Goal: Task Accomplishment & Management: Complete application form

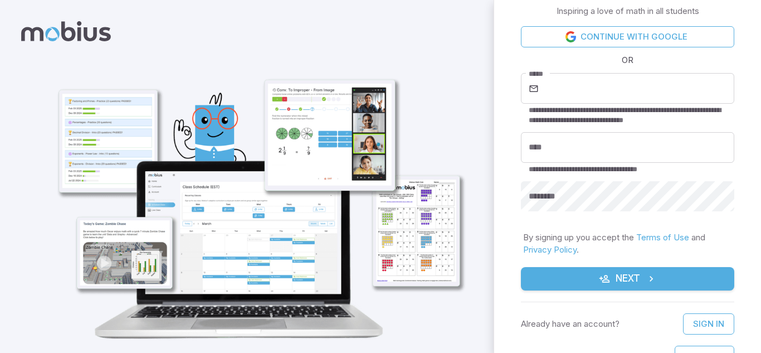
scroll to position [17, 0]
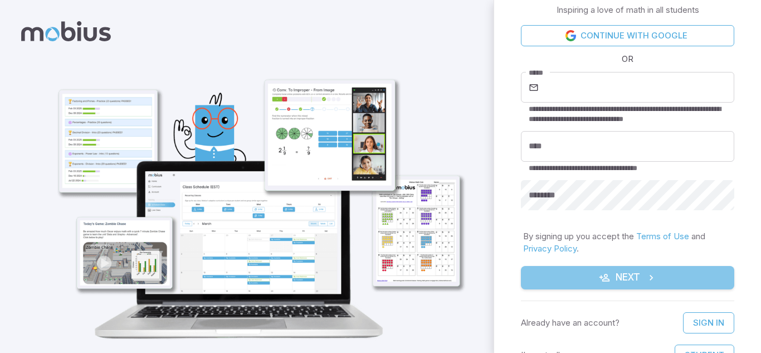
drag, startPoint x: 600, startPoint y: 285, endPoint x: 594, endPoint y: 288, distance: 6.2
click at [603, 283] on button "Next" at bounding box center [627, 277] width 213 height 23
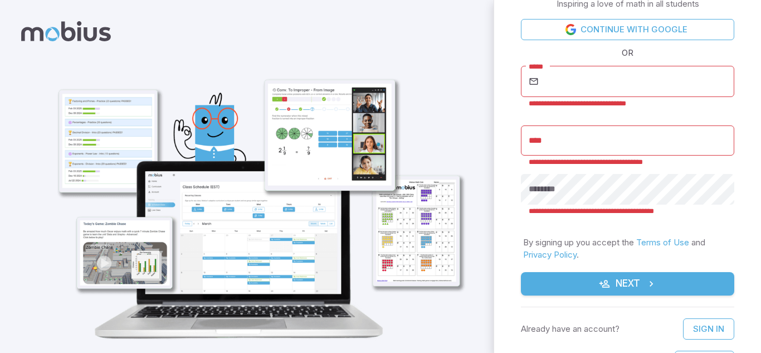
scroll to position [0, 0]
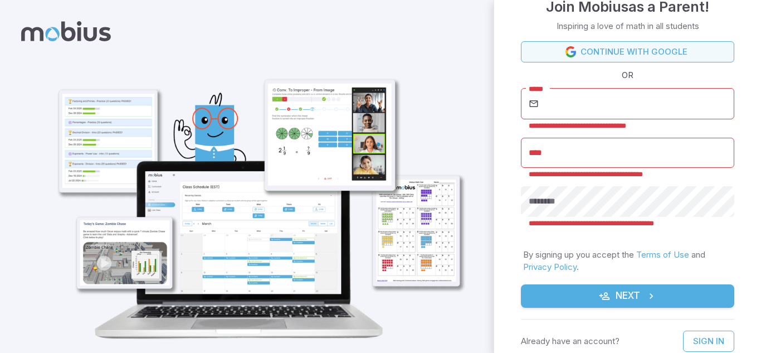
click at [620, 52] on link "Continue with Google" at bounding box center [627, 51] width 213 height 21
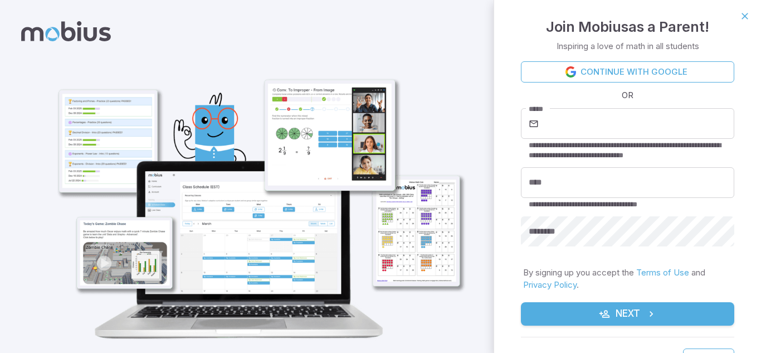
click at [420, 24] on div at bounding box center [246, 193] width 455 height 360
